Goal: Check status: Check status

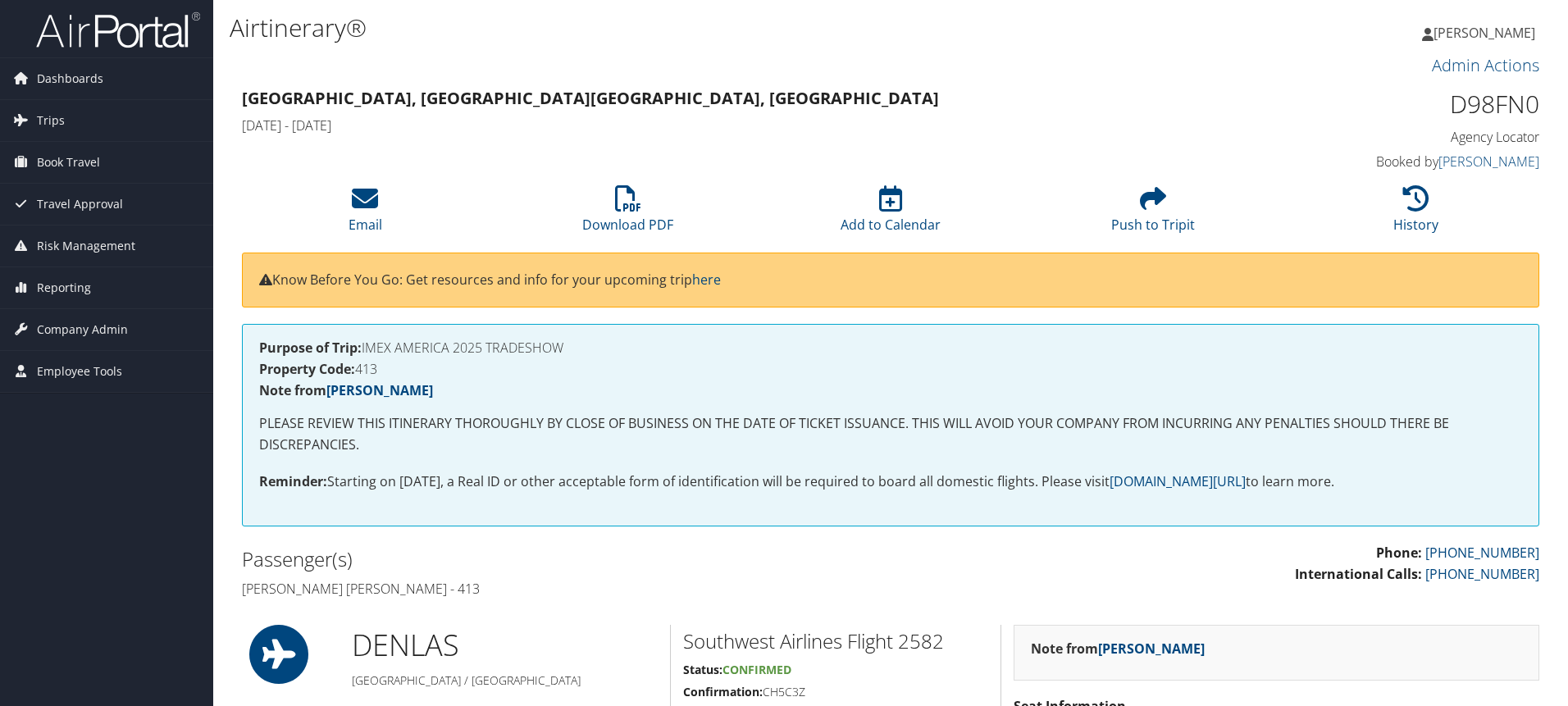
scroll to position [69, 0]
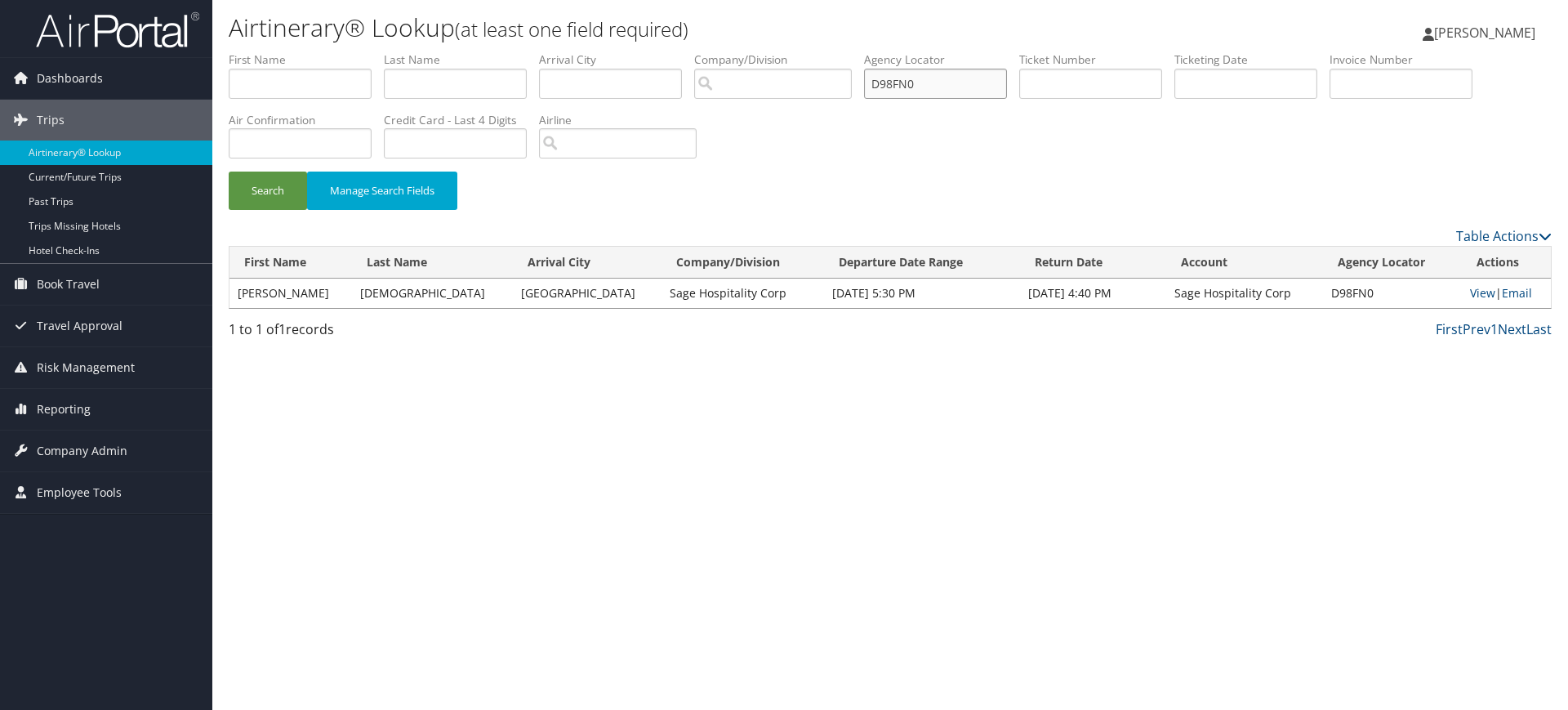
click at [934, 83] on input "D98FN0" at bounding box center [935, 83] width 143 height 30
paste input "NMVM"
type input "D9NMVM"
click at [250, 204] on button "Search" at bounding box center [267, 190] width 79 height 38
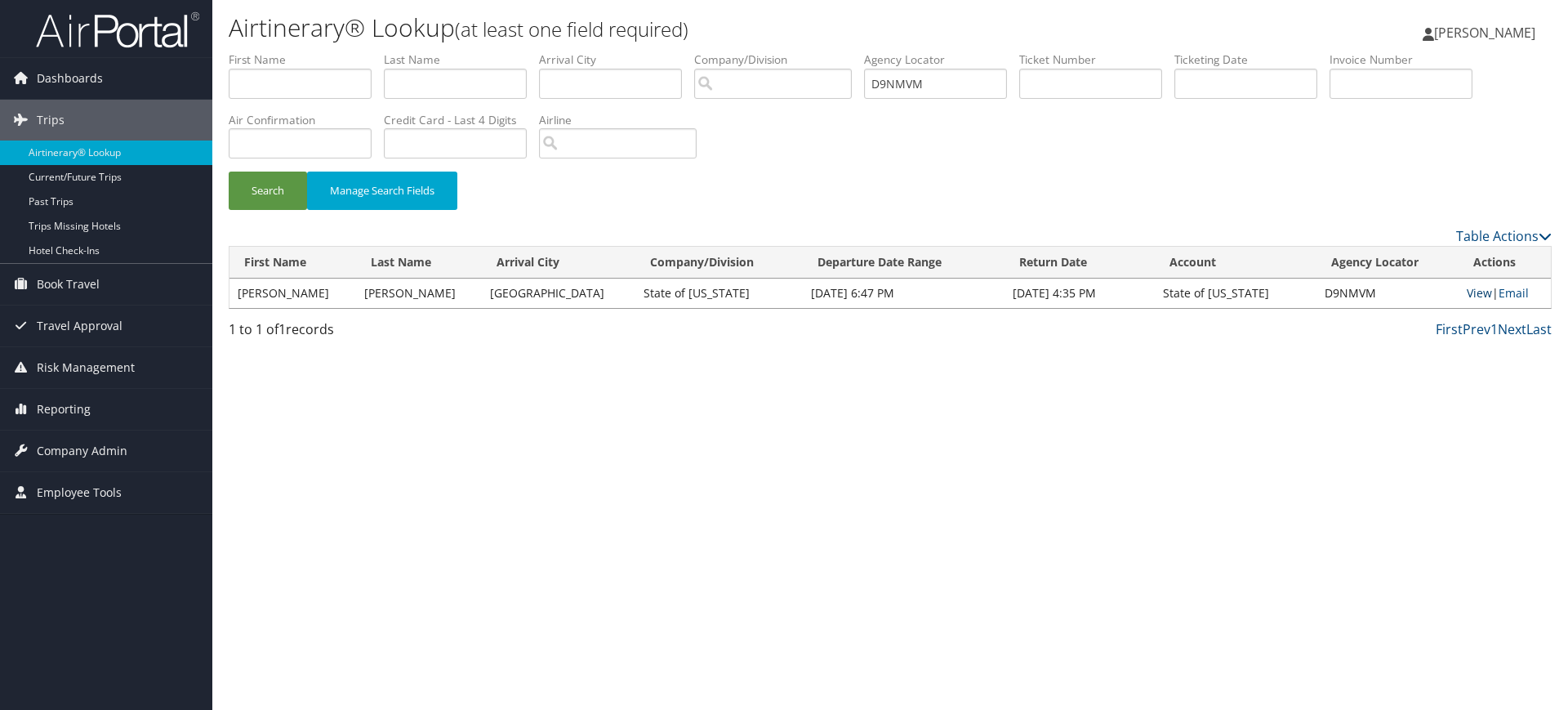
click at [1469, 291] on link "View" at bounding box center [1479, 293] width 25 height 16
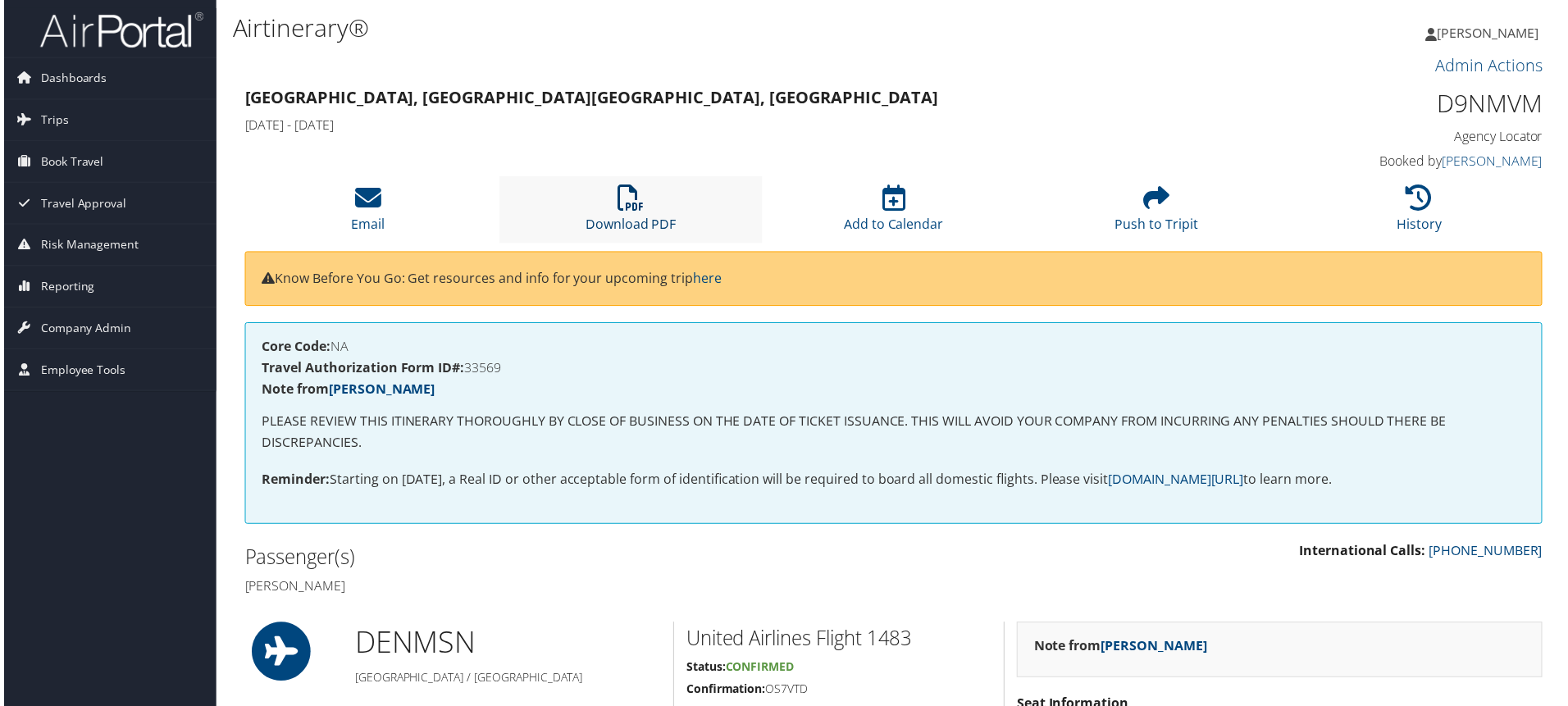
click at [618, 195] on icon at bounding box center [629, 198] width 26 height 26
